Goal: Browse casually: Explore the website without a specific task or goal

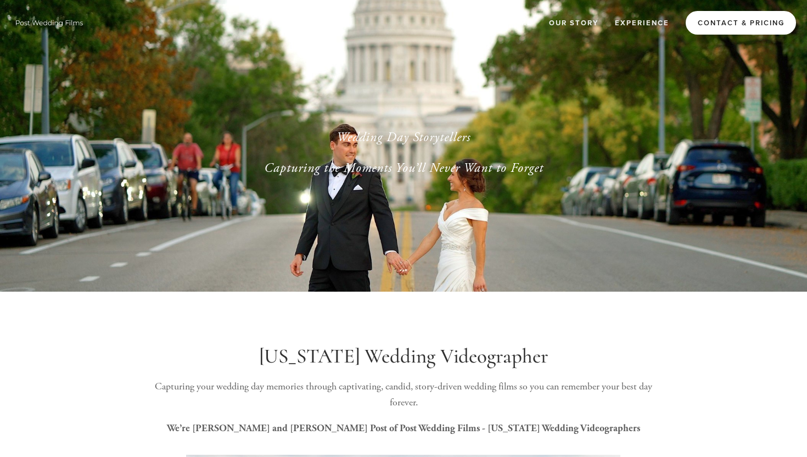
click at [728, 25] on link "Contact & Pricing" at bounding box center [741, 23] width 110 height 24
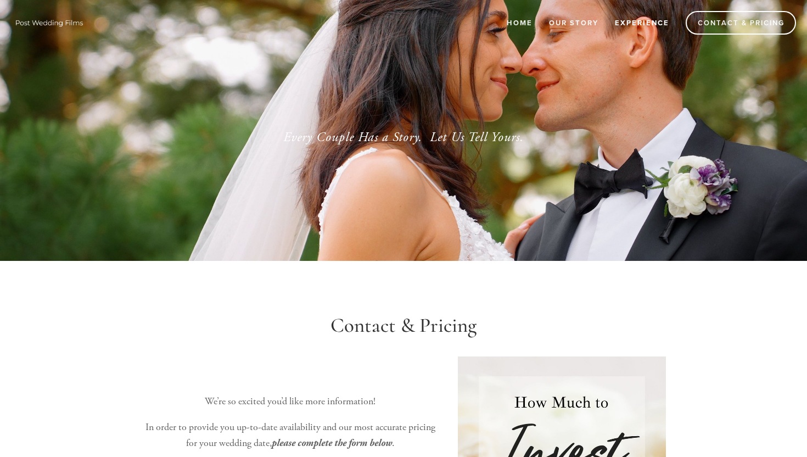
click at [656, 23] on link "Experience" at bounding box center [642, 23] width 69 height 18
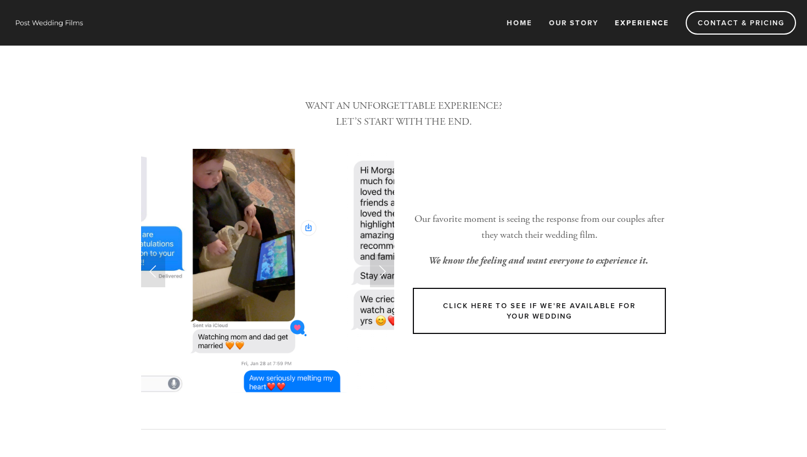
click at [628, 178] on div "Our favorite moment is seeing the response from our couples after they watch th…" at bounding box center [540, 228] width 272 height 102
click at [582, 26] on link "Our Story" at bounding box center [574, 23] width 64 height 18
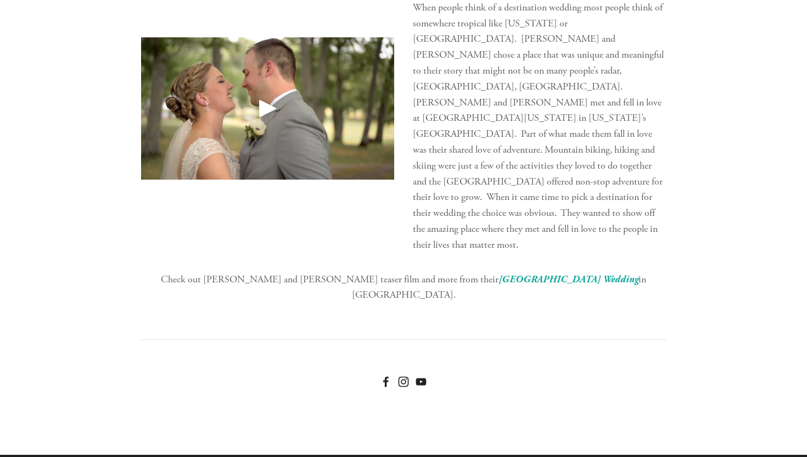
scroll to position [2109, 0]
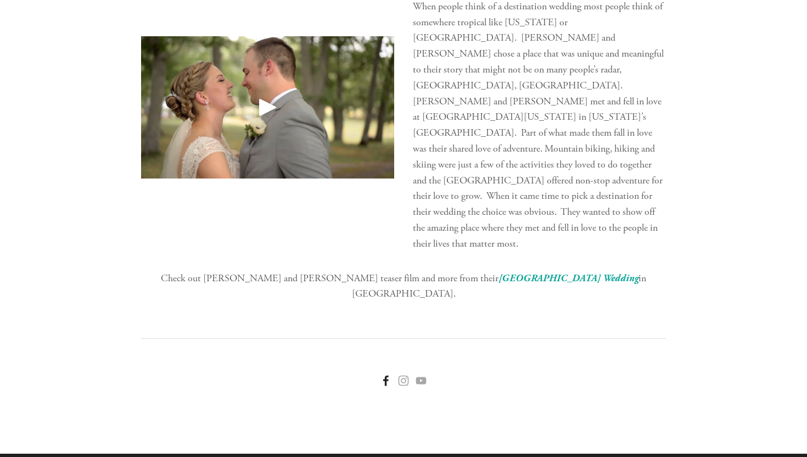
click at [388, 370] on use "Facebook" at bounding box center [386, 381] width 22 height 22
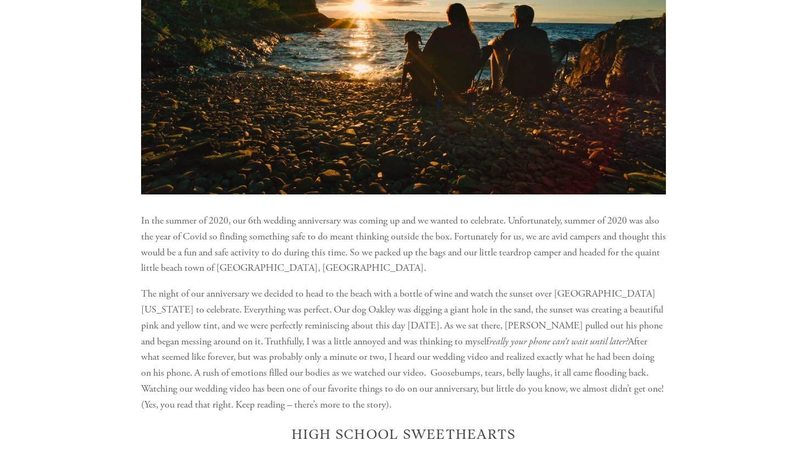
scroll to position [0, 0]
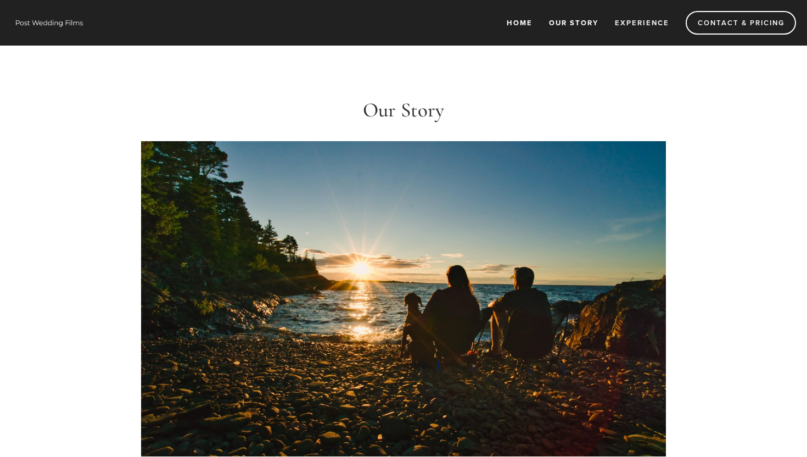
click at [522, 24] on link "Home" at bounding box center [520, 23] width 40 height 18
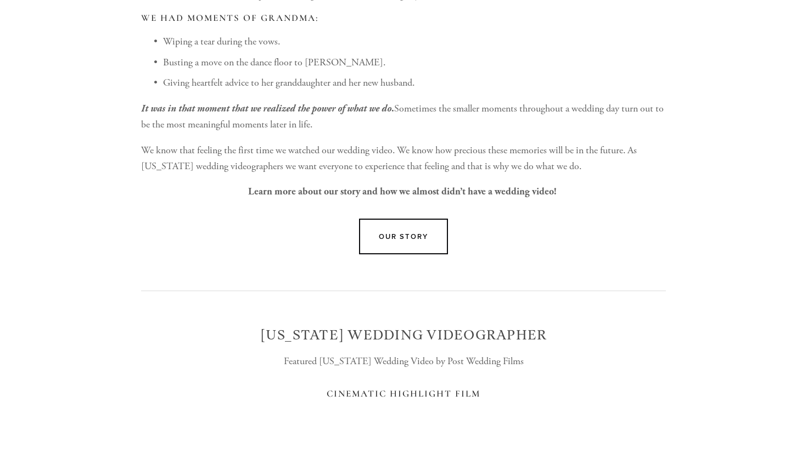
scroll to position [199, 0]
